Goal: Book appointment/travel/reservation

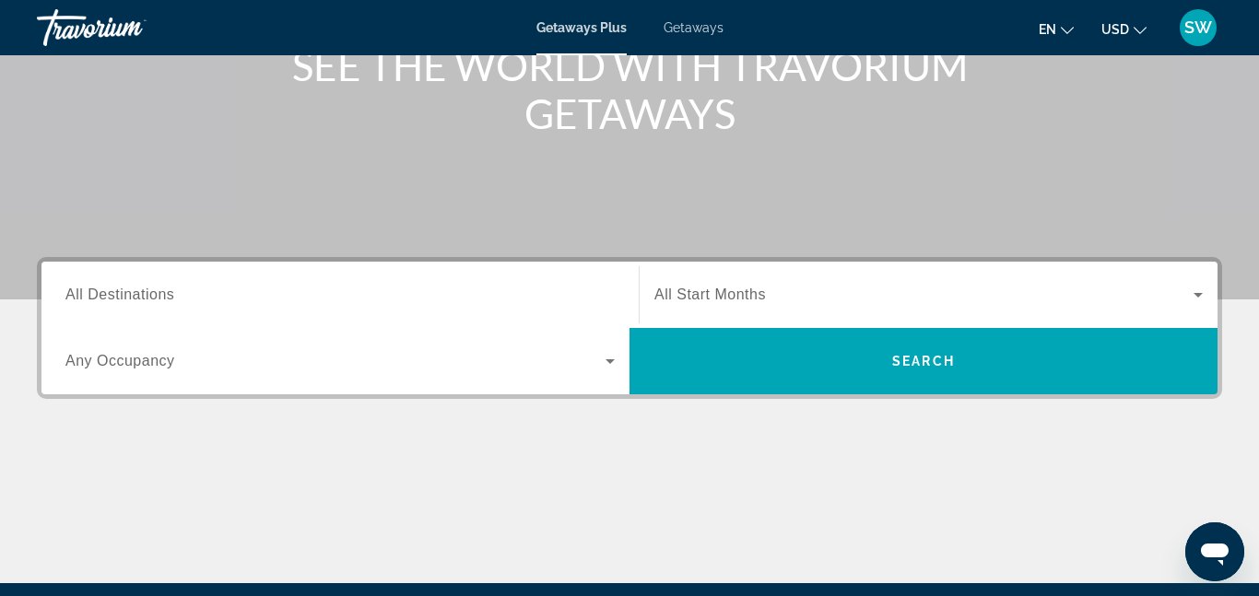
click at [351, 368] on span "Search widget" at bounding box center [335, 361] width 540 height 22
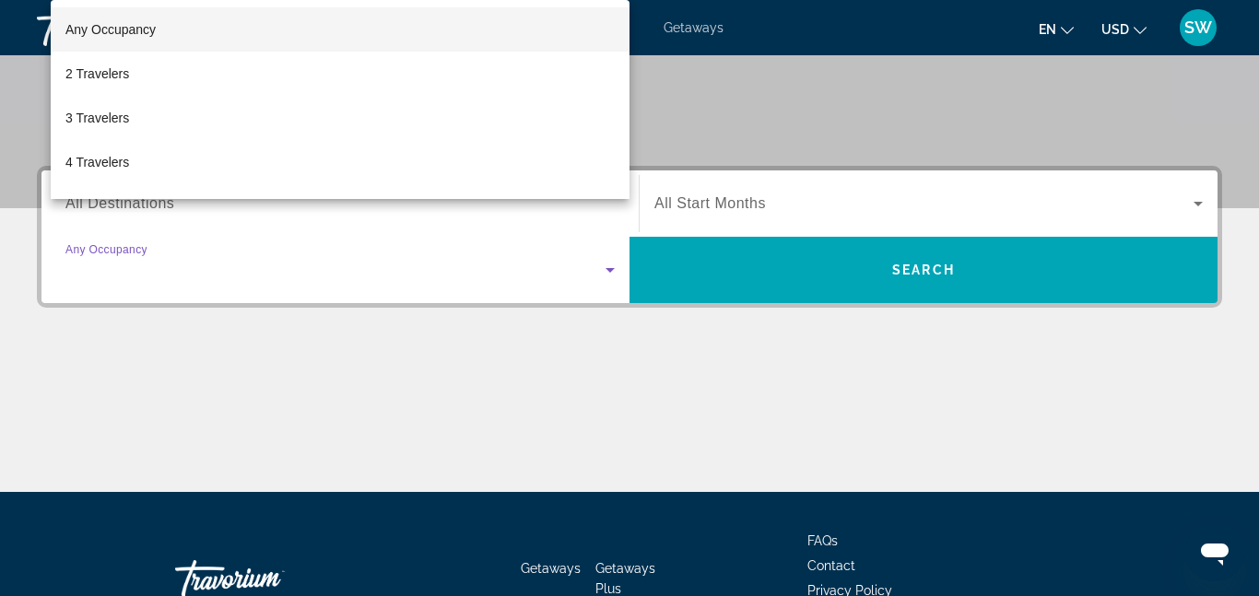
scroll to position [451, 0]
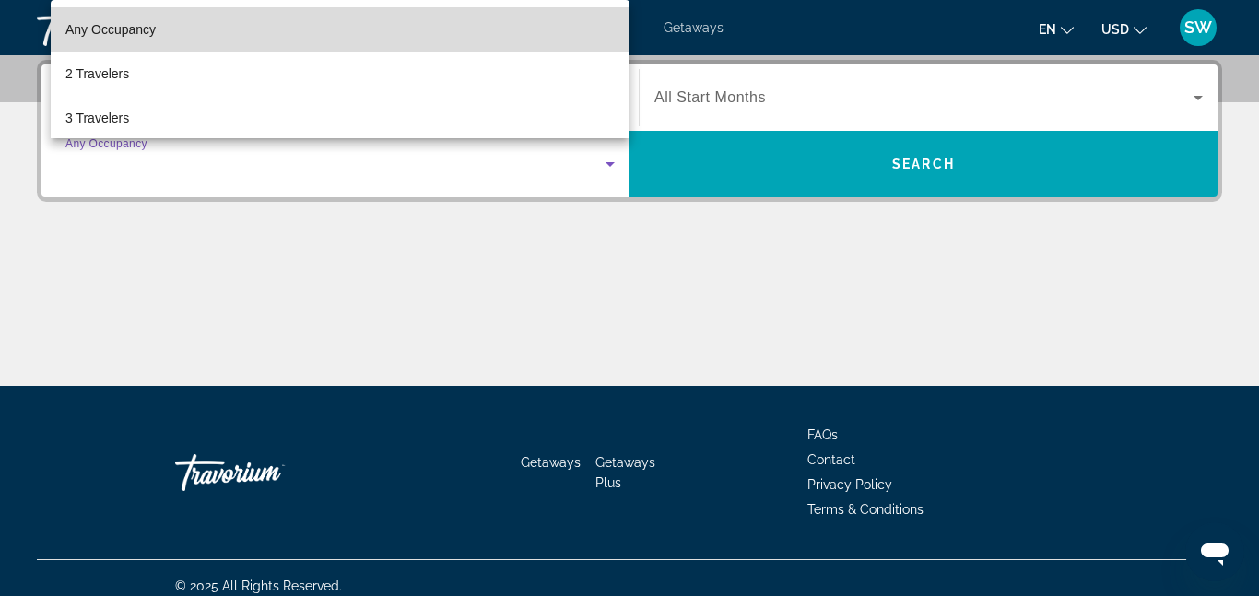
click at [231, 41] on mat-option "Any Occupancy" at bounding box center [340, 29] width 579 height 44
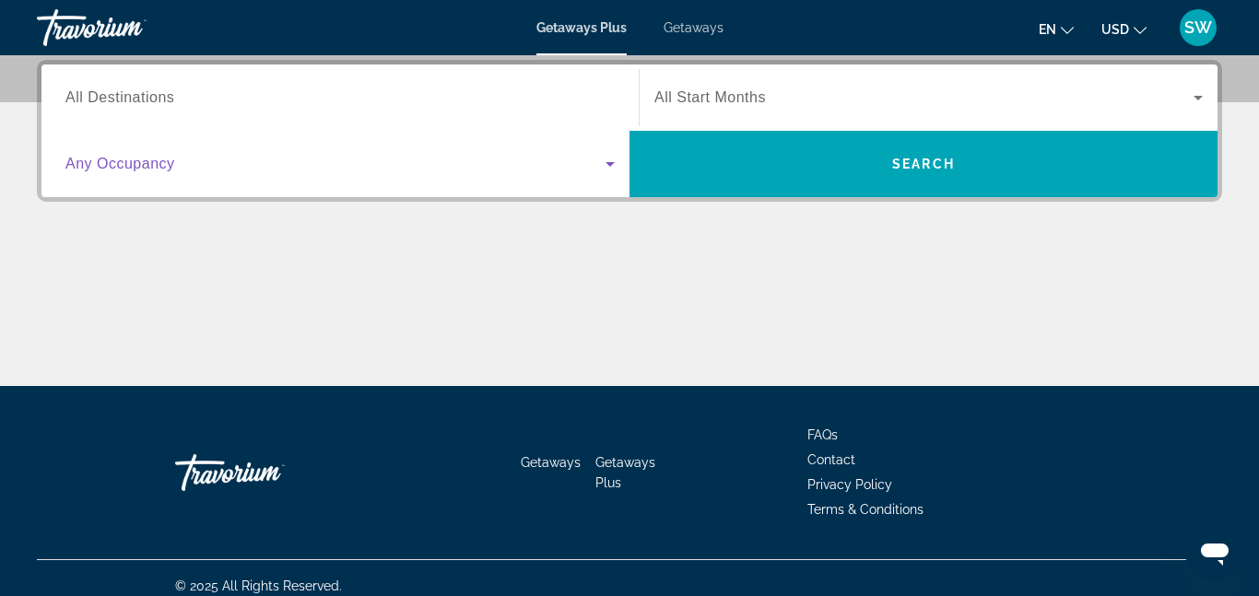
click at [229, 179] on div "Search widget" at bounding box center [339, 164] width 549 height 52
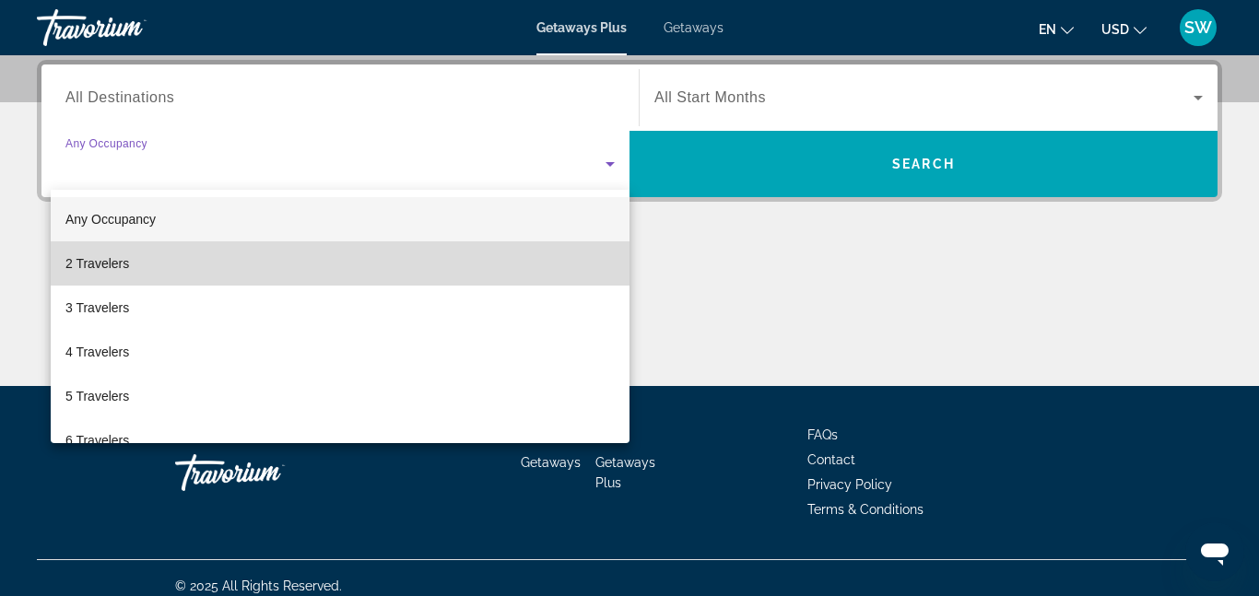
drag, startPoint x: 149, startPoint y: 272, endPoint x: 167, endPoint y: 256, distance: 23.5
click at [148, 272] on mat-option "2 Travelers" at bounding box center [340, 264] width 579 height 44
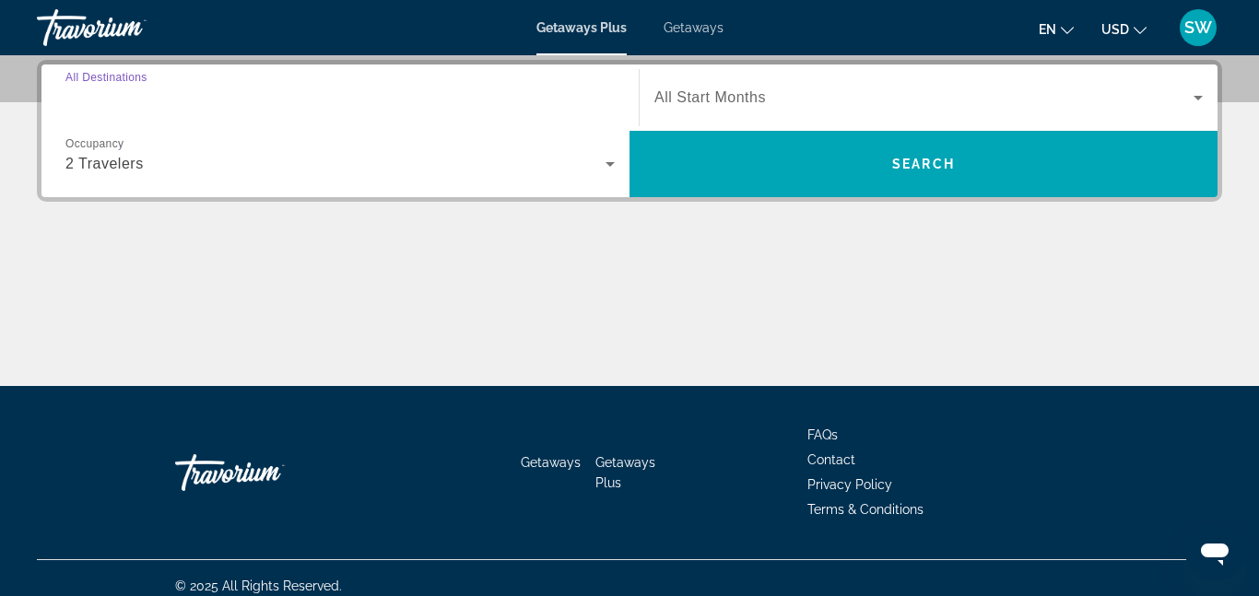
click at [203, 96] on input "Destination All Destinations" at bounding box center [339, 99] width 549 height 22
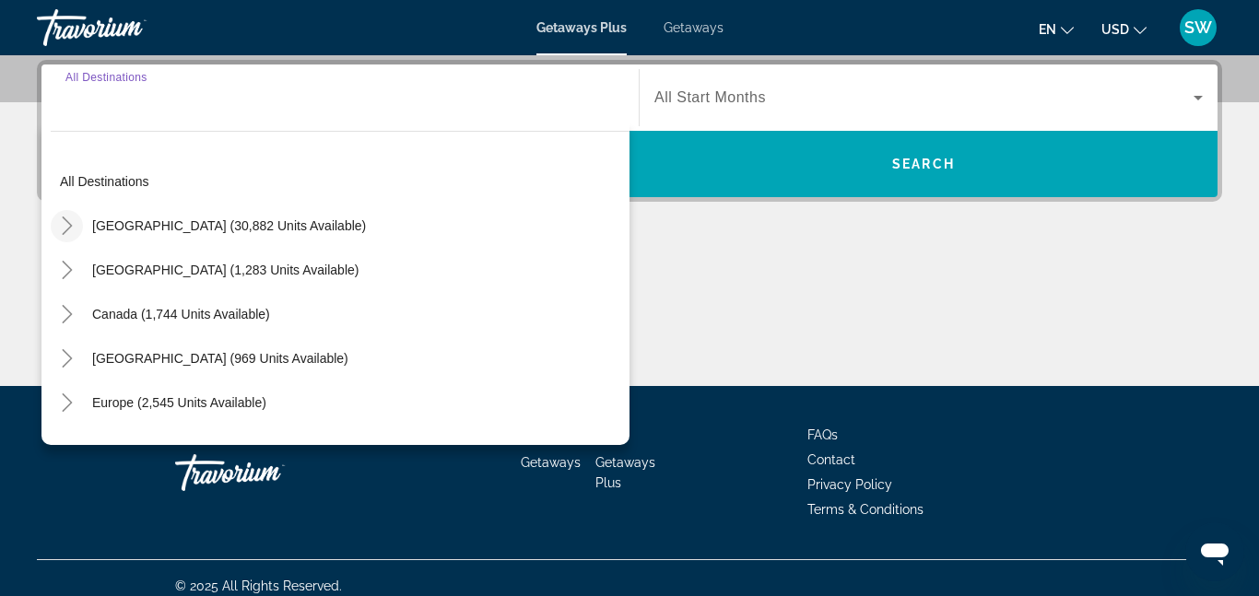
click at [65, 231] on icon "Toggle United States (30,882 units available)" at bounding box center [67, 226] width 10 height 18
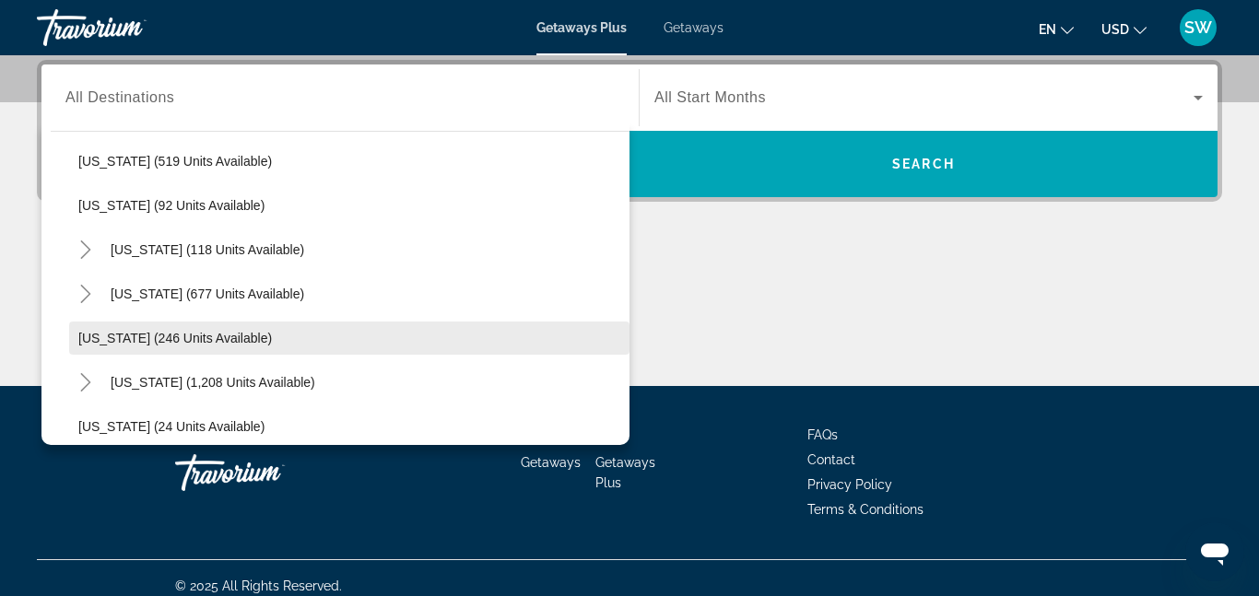
scroll to position [1058, 0]
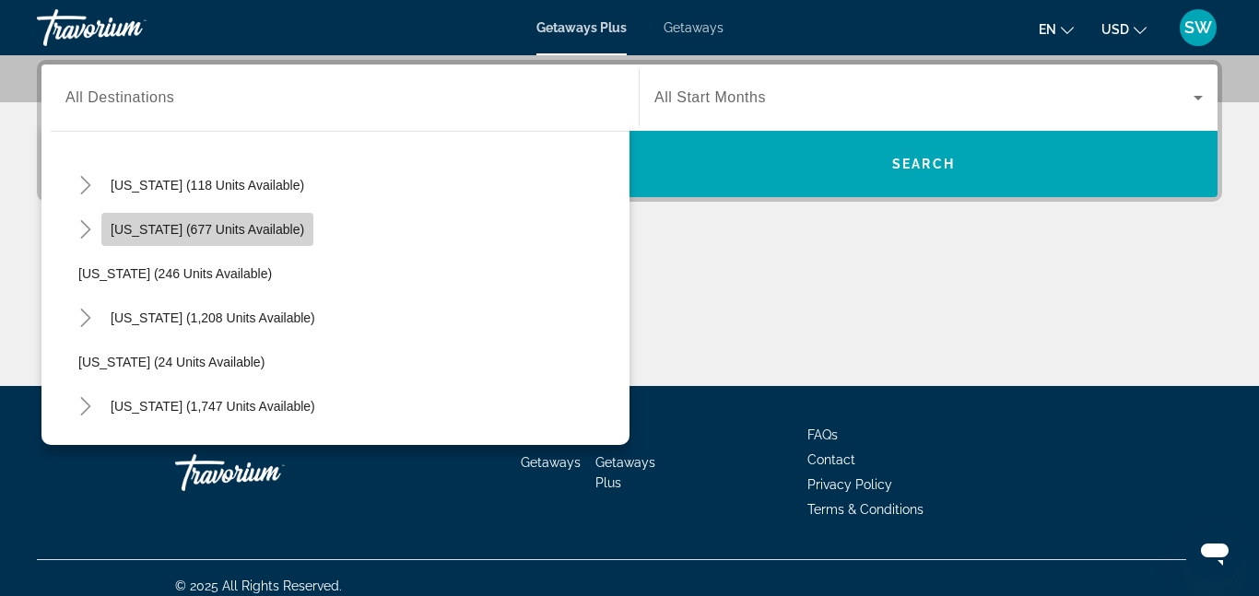
click at [205, 244] on span "Search widget" at bounding box center [207, 229] width 212 height 44
type input "**********"
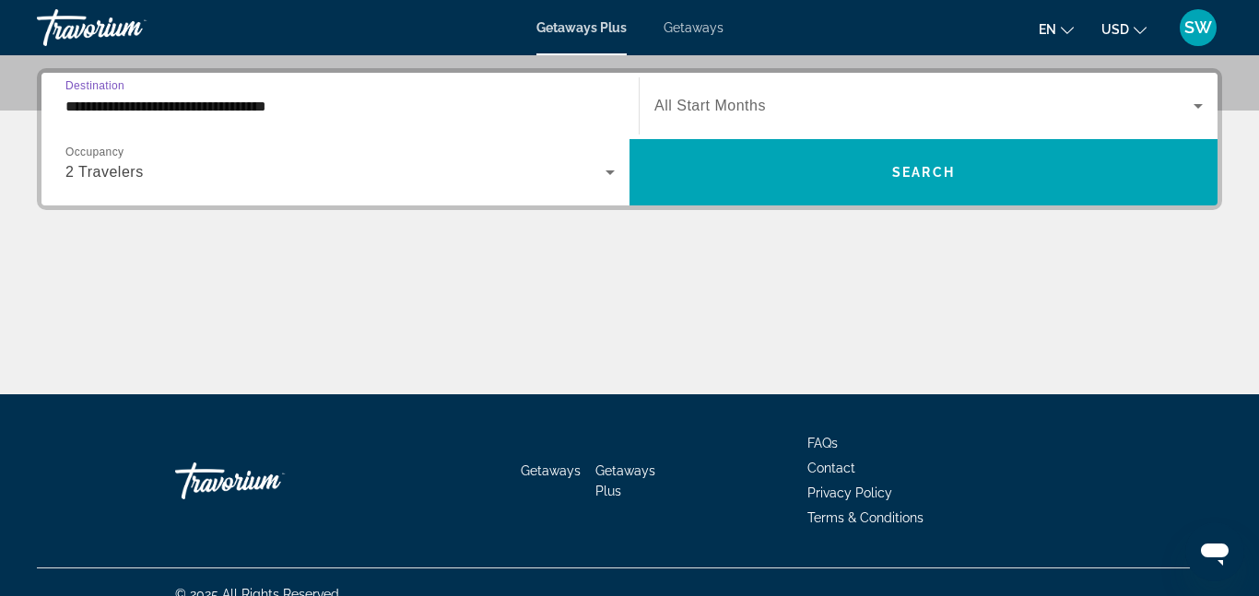
scroll to position [432, 0]
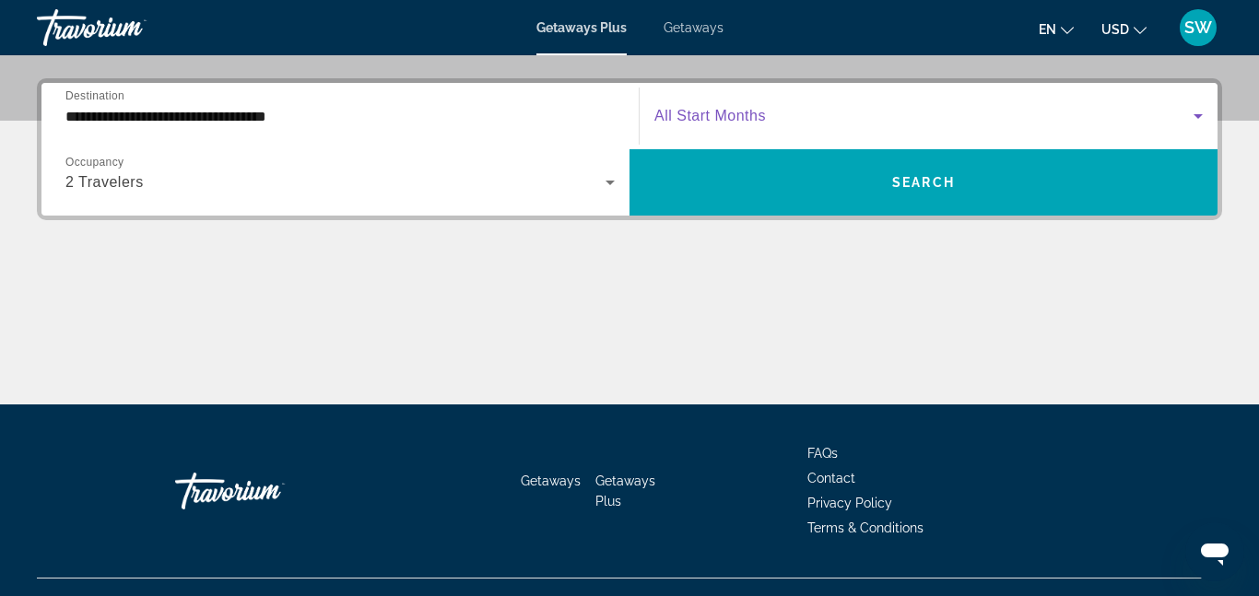
click at [674, 127] on div "Search widget" at bounding box center [928, 116] width 548 height 52
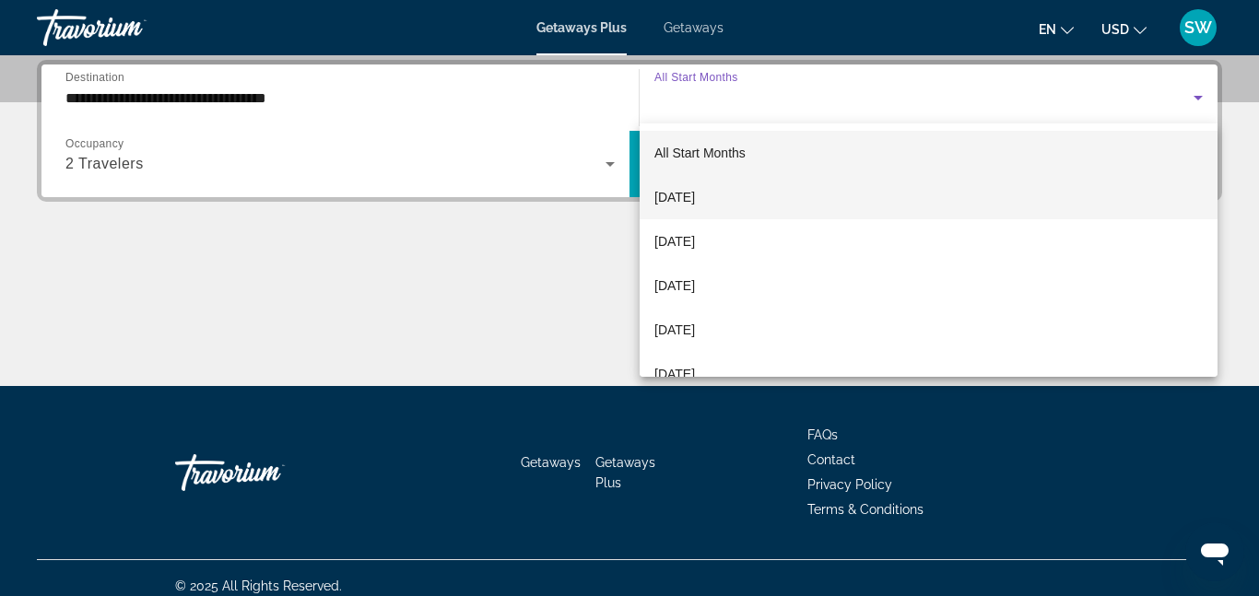
click at [675, 204] on span "[DATE]" at bounding box center [674, 197] width 41 height 22
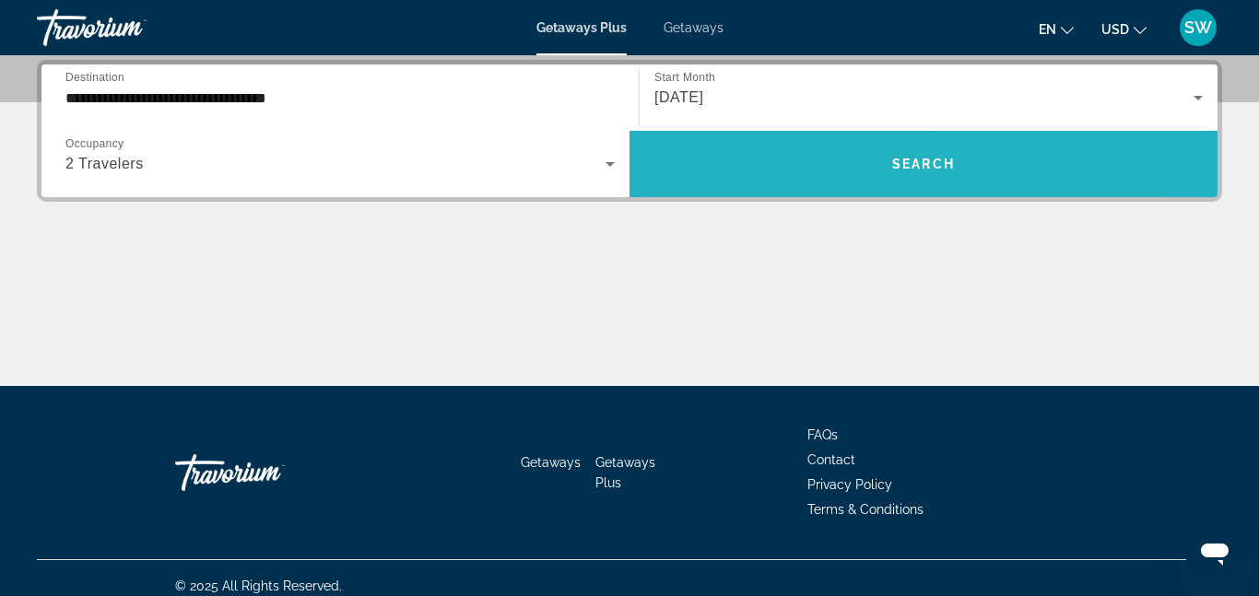
click at [725, 159] on span "Search widget" at bounding box center [924, 164] width 588 height 44
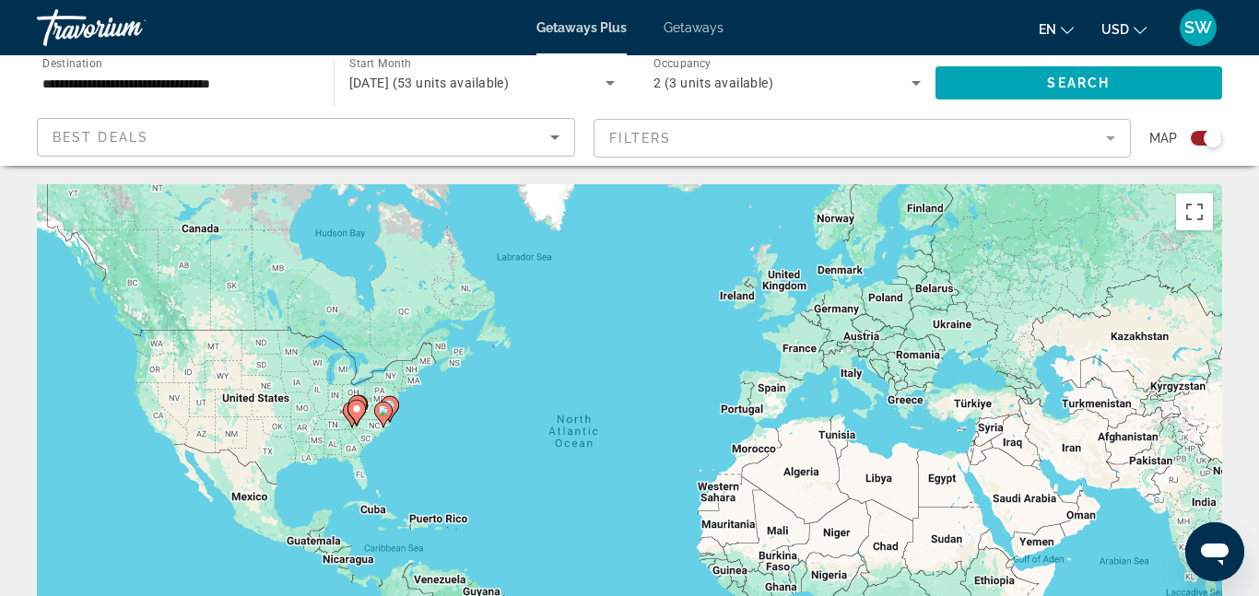
click at [1206, 138] on div "Search widget" at bounding box center [1213, 138] width 18 height 18
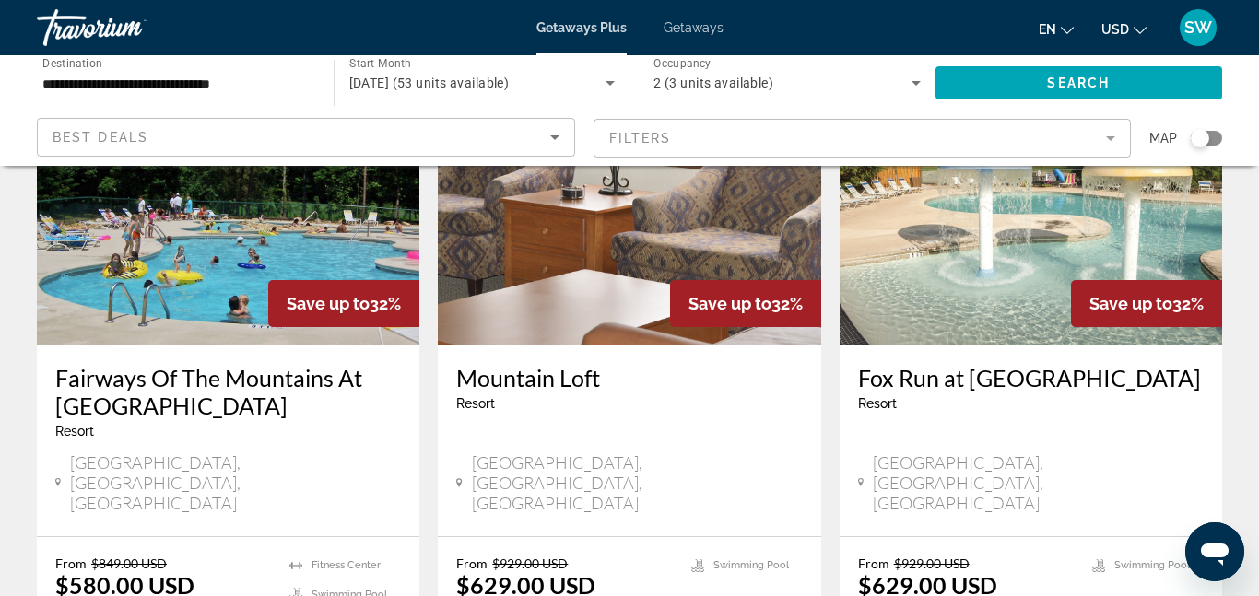
scroll to position [824, 0]
